Goal: Transaction & Acquisition: Purchase product/service

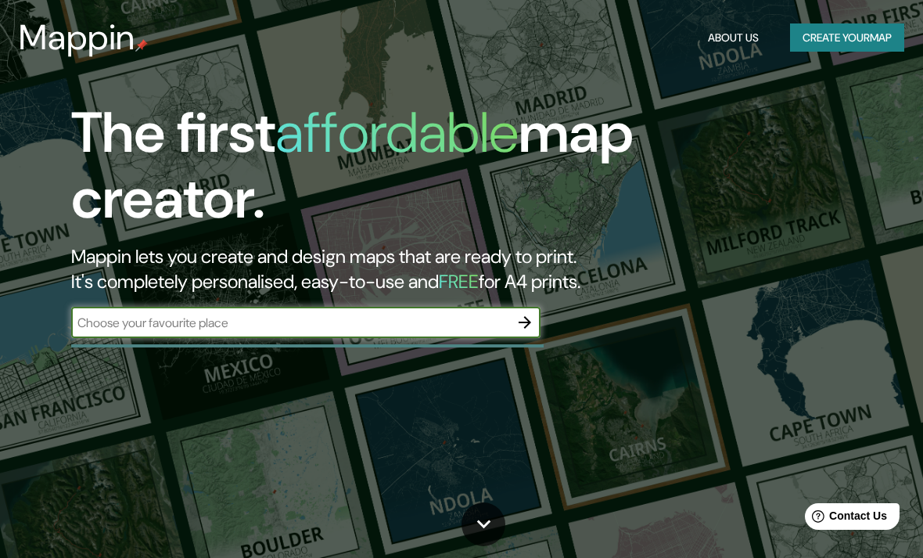
click at [378, 323] on input "text" at bounding box center [290, 323] width 438 height 18
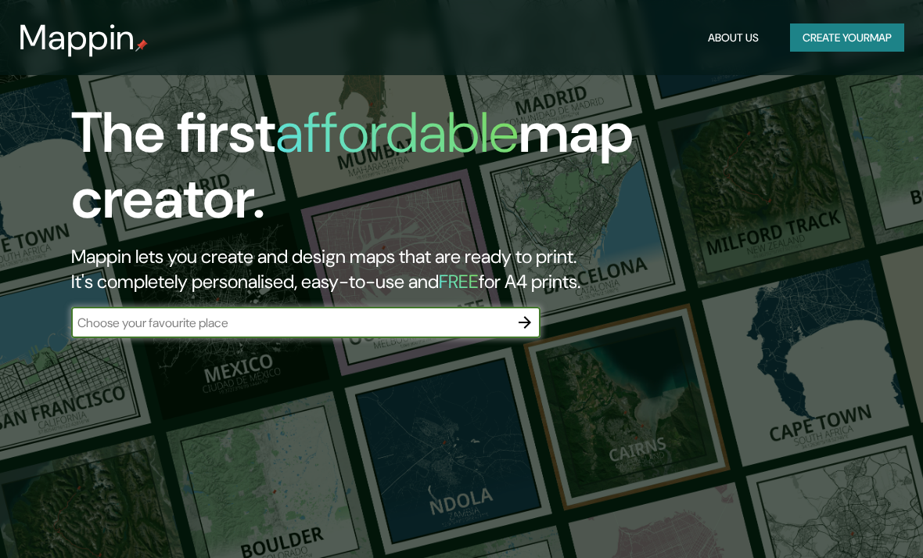
click at [409, 315] on div "The first affordable map creator. Mappin lets you create and design maps that a…" at bounding box center [461, 279] width 923 height 558
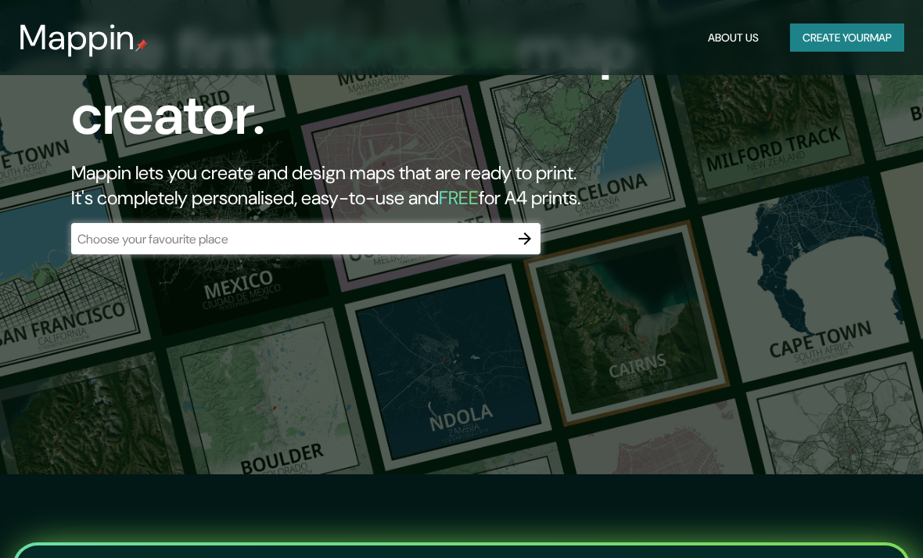
click at [445, 243] on input "text" at bounding box center [290, 239] width 438 height 18
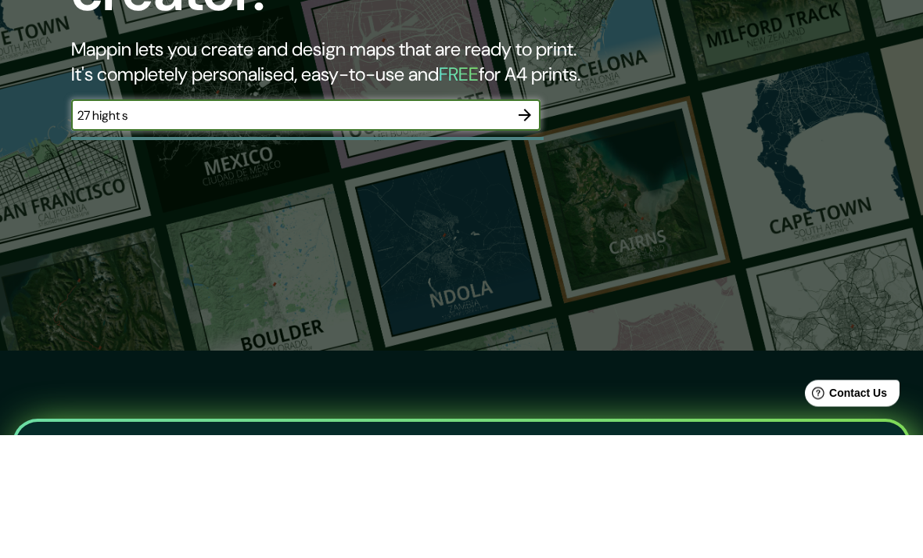
type input "[STREET_ADDRESS]"
click at [530, 229] on icon "button" at bounding box center [525, 238] width 19 height 19
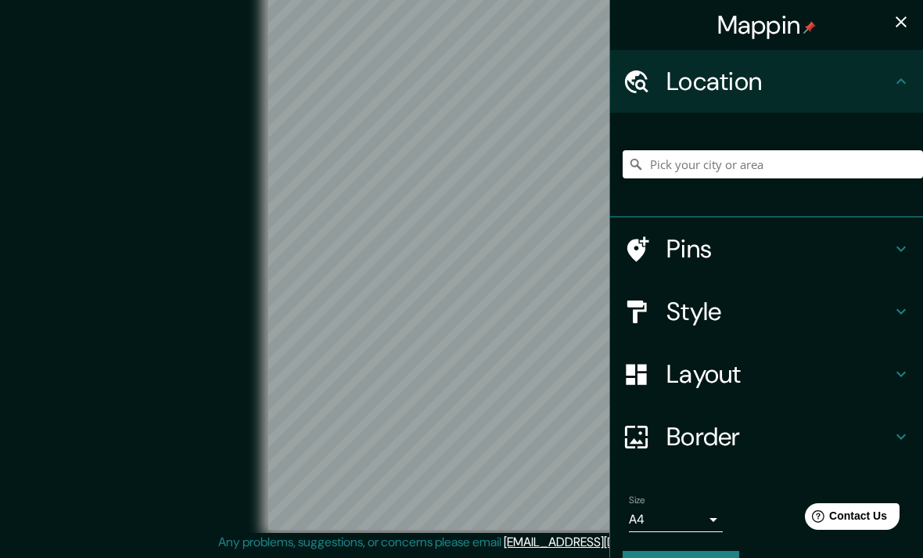
click at [733, 157] on input "Pick your city or area" at bounding box center [773, 164] width 301 height 28
click at [707, 157] on input "Pick your city or area" at bounding box center [773, 164] width 301 height 28
paste input "[STREET_ADDRESS]"
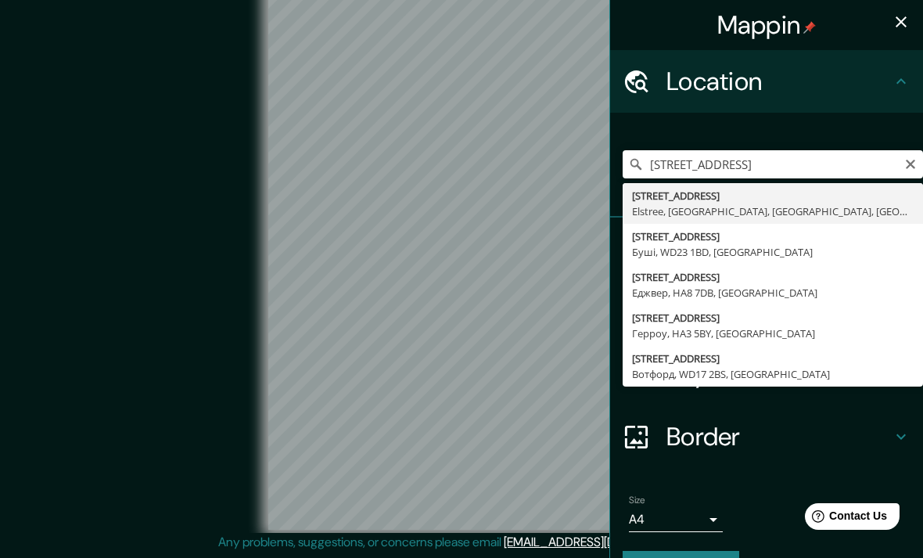
type input "[STREET_ADDRESS][PERSON_NAME], [GEOGRAPHIC_DATA]"
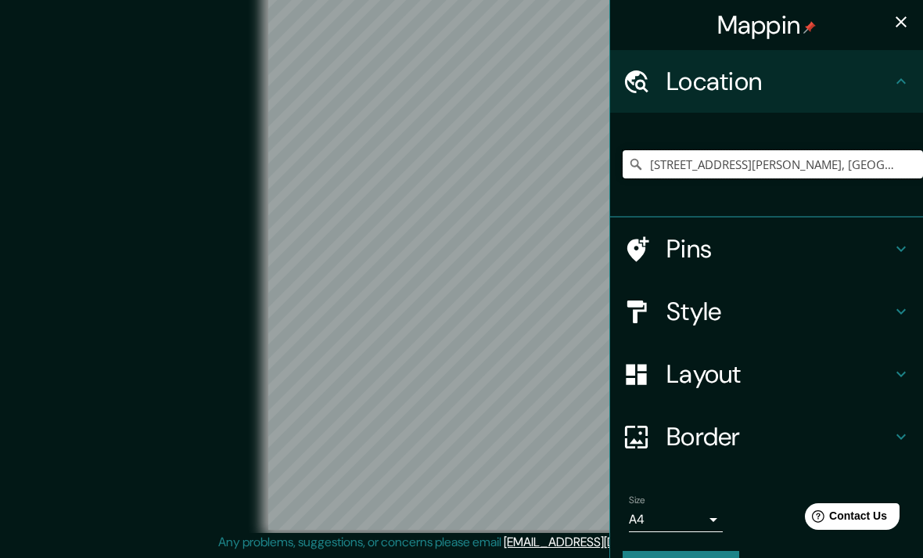
click at [671, 158] on input "[STREET_ADDRESS][PERSON_NAME], [GEOGRAPHIC_DATA]" at bounding box center [773, 164] width 301 height 28
click at [712, 156] on input "Pick your city or area" at bounding box center [773, 164] width 301 height 28
paste input "[STREET_ADDRESS], [GEOGRAPHIC_DATA]"
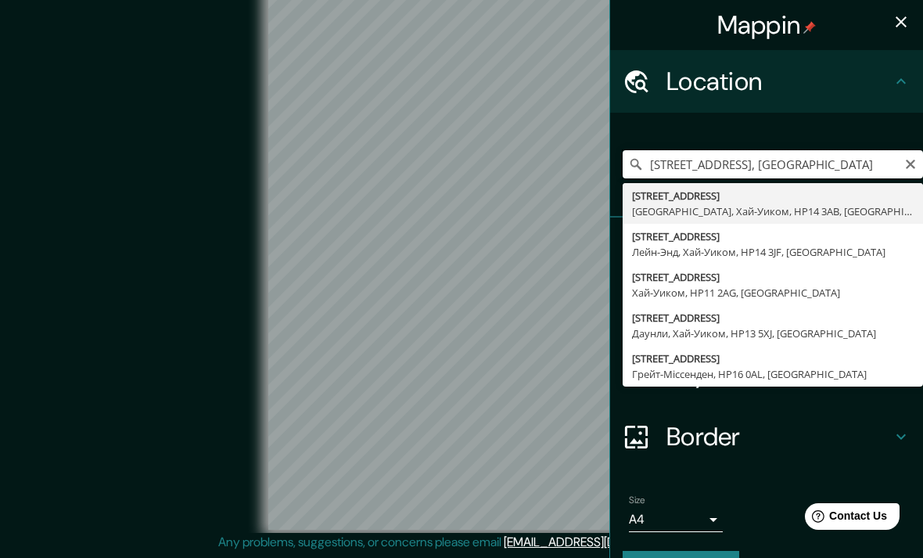
type input "[STREET_ADDRESS], [GEOGRAPHIC_DATA]"
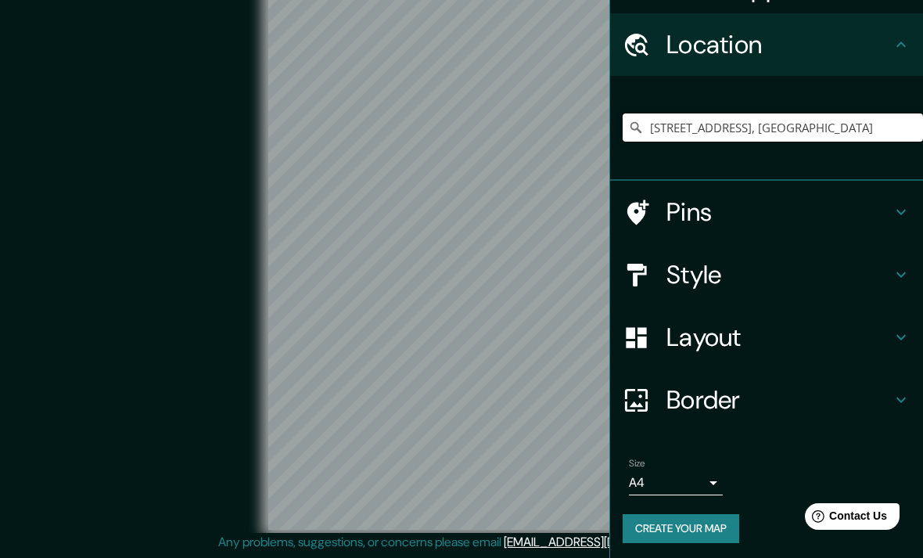
scroll to position [36, 0]
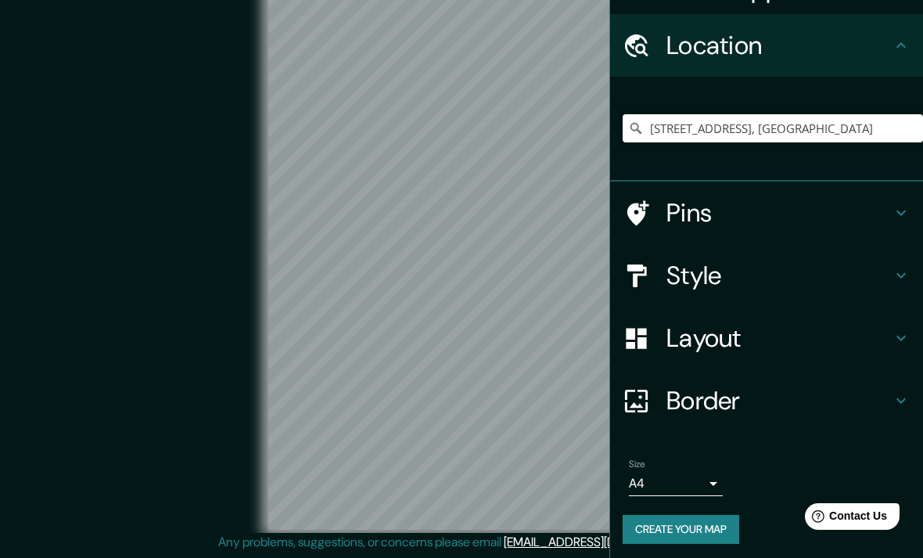
click at [826, 74] on div "Location" at bounding box center [766, 45] width 313 height 63
click at [828, 268] on h4 "Style" at bounding box center [779, 275] width 225 height 31
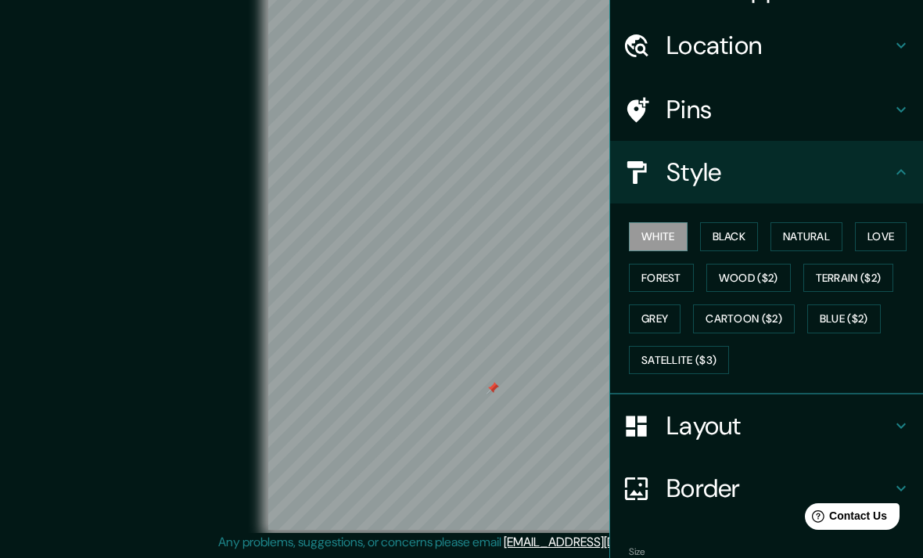
click at [754, 228] on button "Black" at bounding box center [729, 236] width 59 height 29
click at [677, 229] on button "White" at bounding box center [658, 236] width 59 height 29
click at [738, 223] on button "Black" at bounding box center [729, 236] width 59 height 29
click at [806, 236] on button "Natural" at bounding box center [807, 236] width 72 height 29
click at [754, 231] on button "Black" at bounding box center [729, 236] width 59 height 29
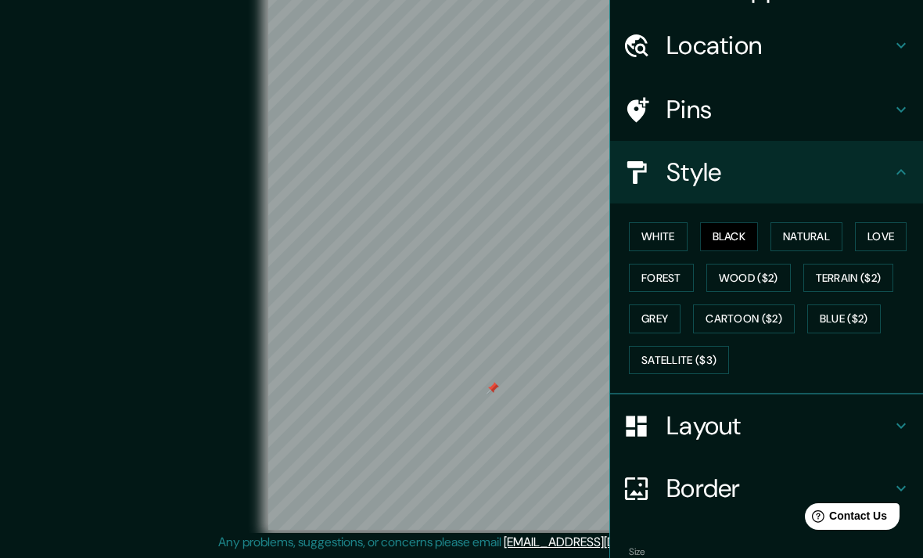
click at [887, 235] on button "Love" at bounding box center [881, 236] width 52 height 29
click at [718, 473] on h4 "Border" at bounding box center [779, 488] width 225 height 31
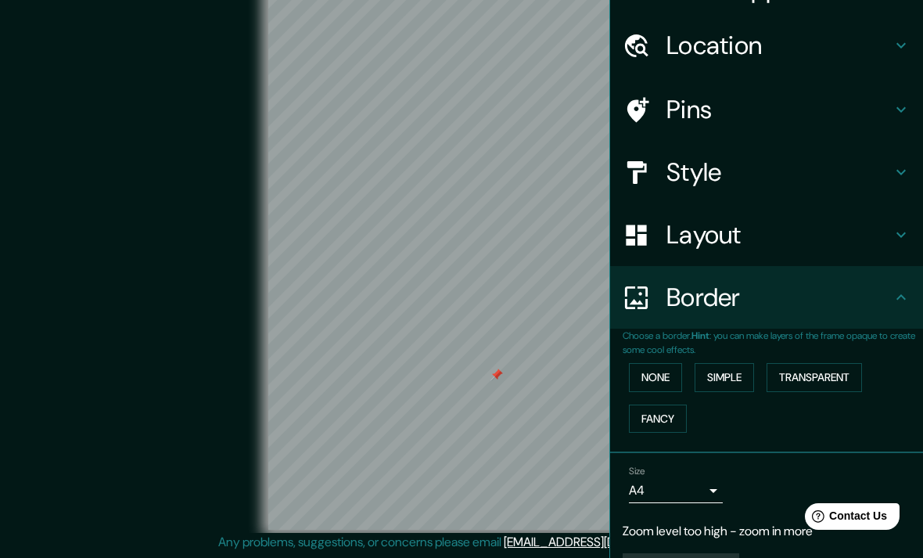
click at [657, 368] on button "None" at bounding box center [655, 377] width 53 height 29
click at [722, 374] on button "Simple" at bounding box center [724, 377] width 59 height 29
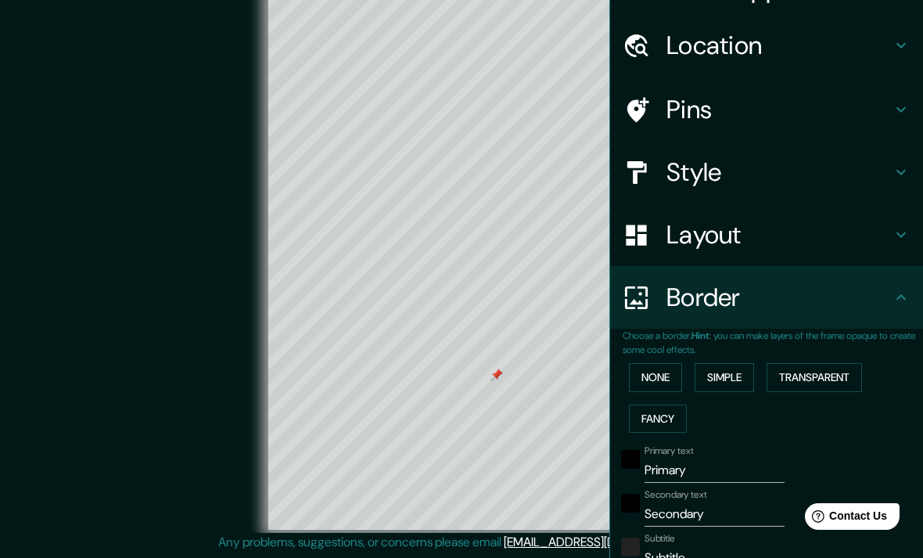
click at [666, 364] on button "None" at bounding box center [655, 377] width 53 height 29
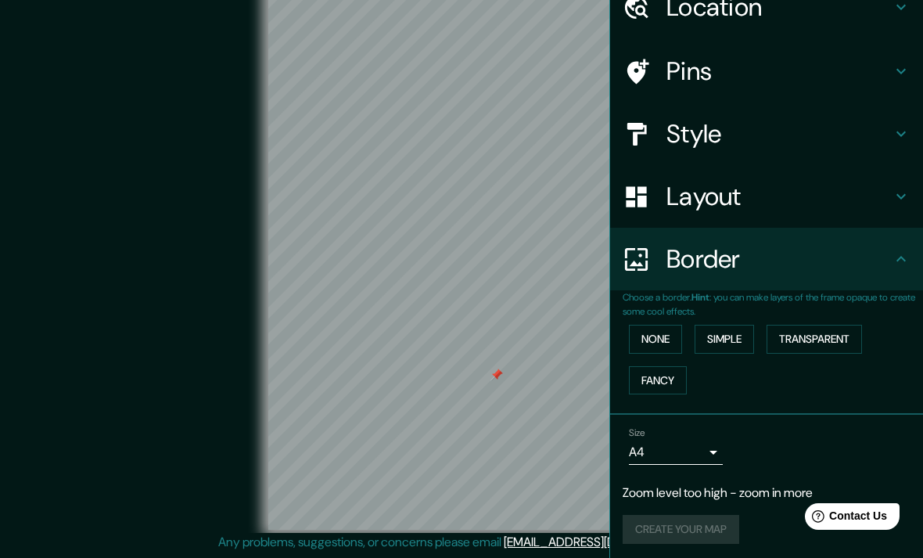
scroll to position [74, 0]
click at [696, 446] on body "Mappin Location [STREET_ADDRESS], [GEOGRAPHIC_DATA] [STREET_ADDRESS], [GEOGRAPH…" at bounding box center [461, 259] width 923 height 558
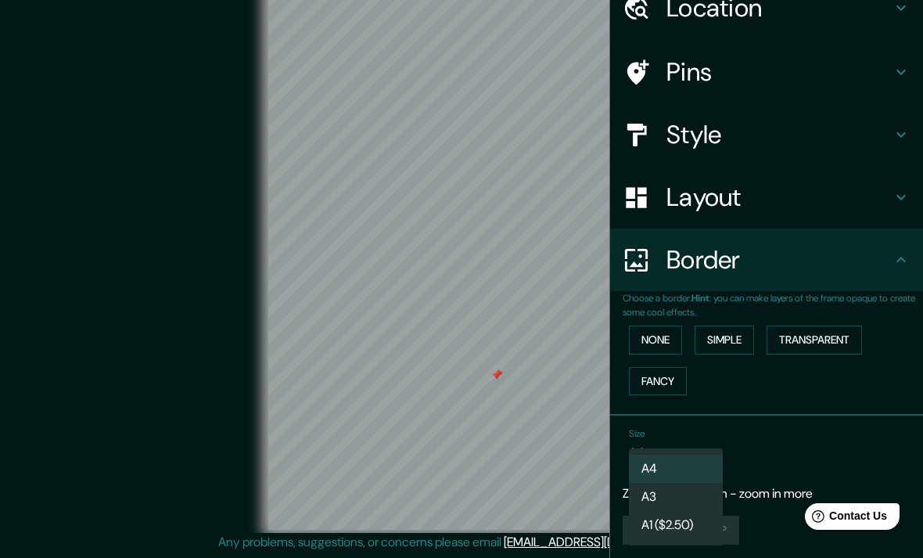
click at [673, 467] on li "A4" at bounding box center [676, 469] width 94 height 28
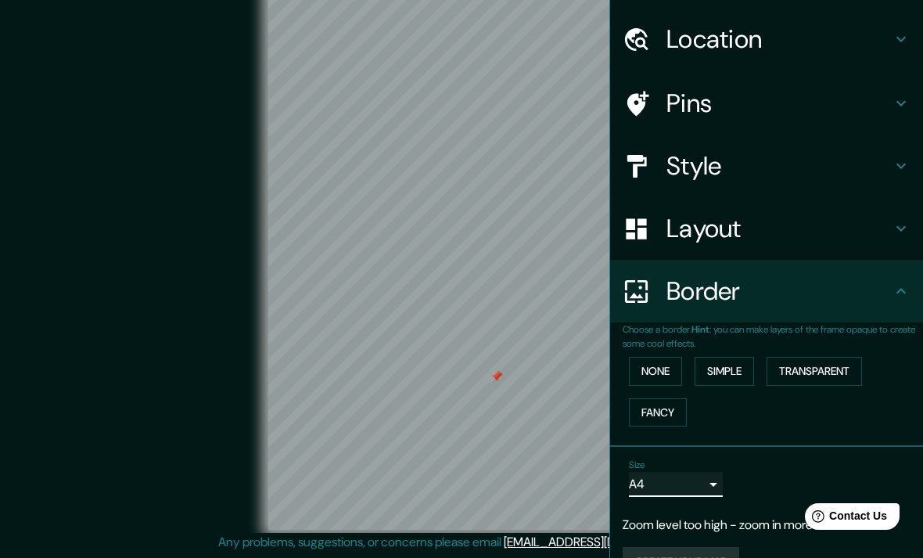
scroll to position [9, 0]
